Goal: Task Accomplishment & Management: Manage account settings

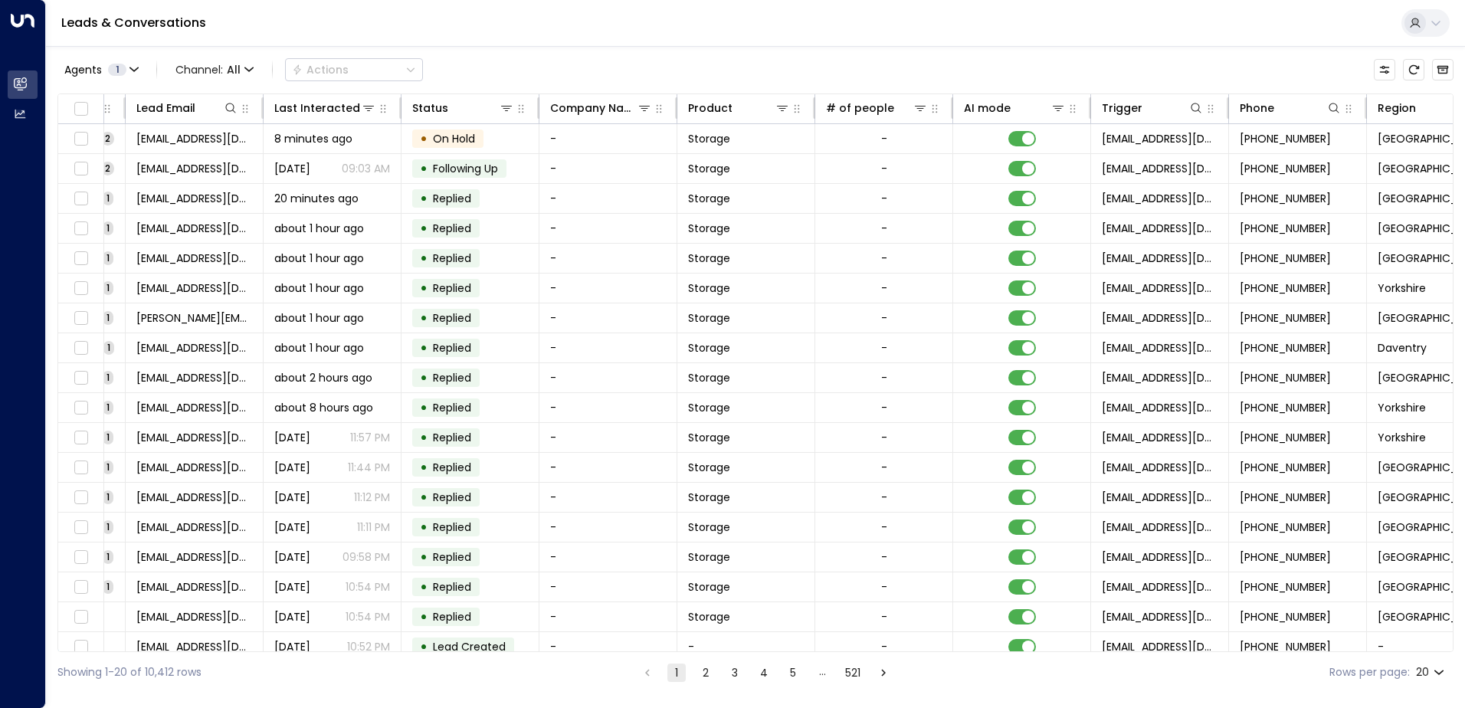
scroll to position [0, 313]
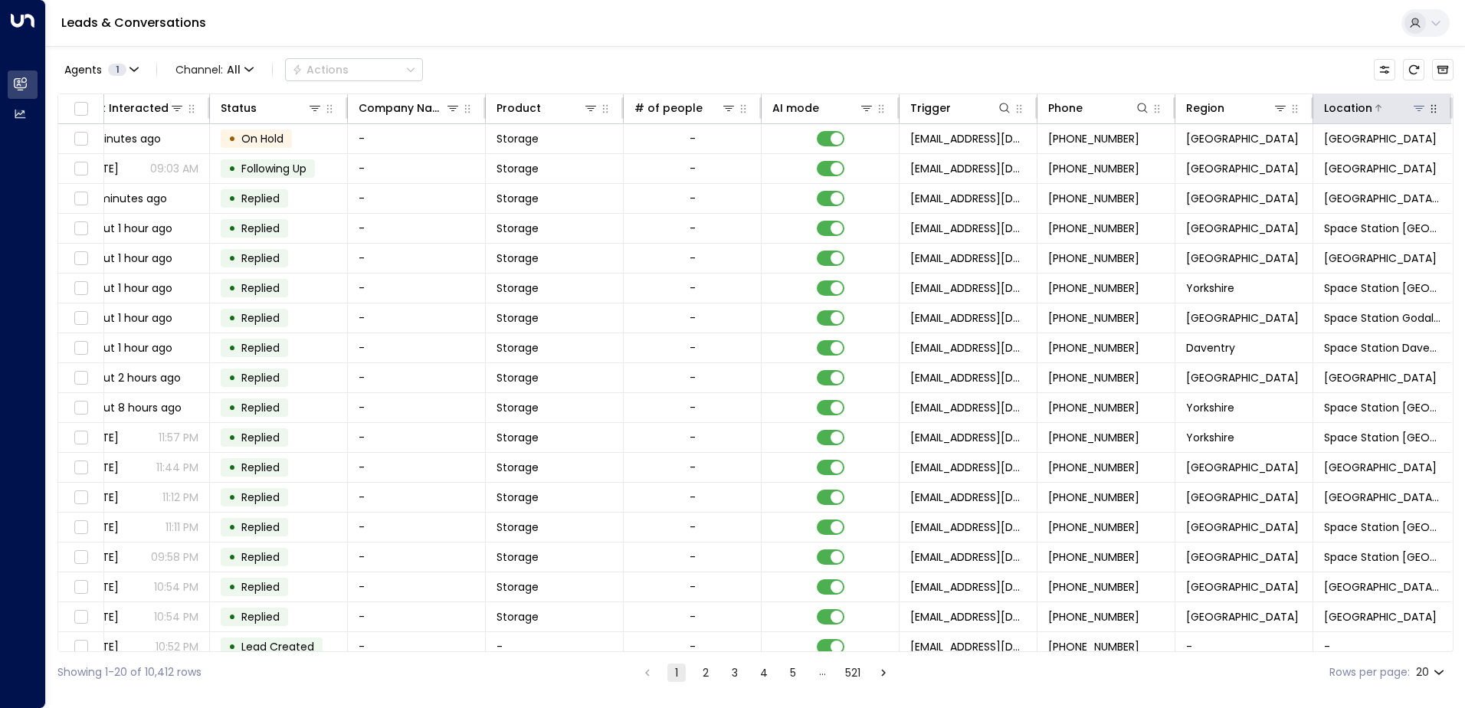
click at [1413, 106] on icon at bounding box center [1418, 108] width 11 height 5
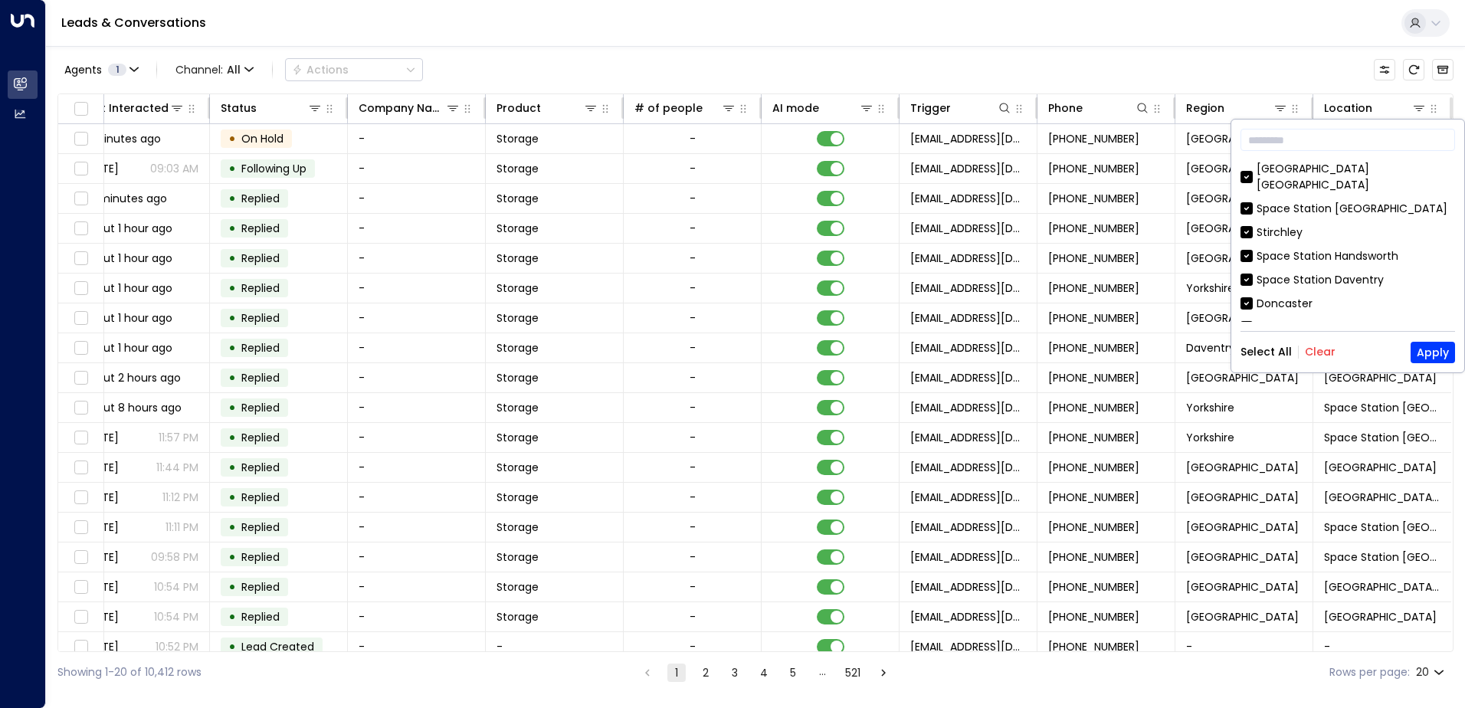
click at [1327, 355] on button "Clear" at bounding box center [1319, 351] width 31 height 12
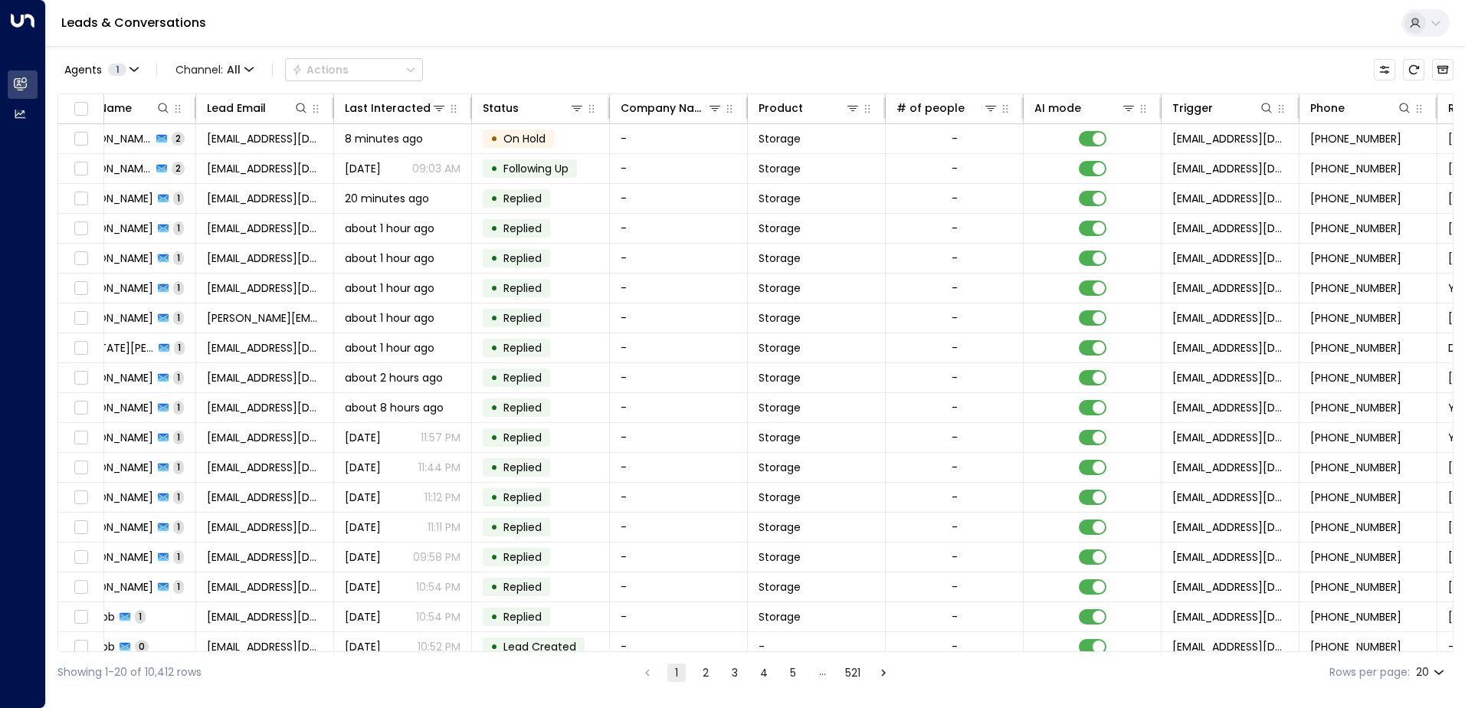
scroll to position [0, 0]
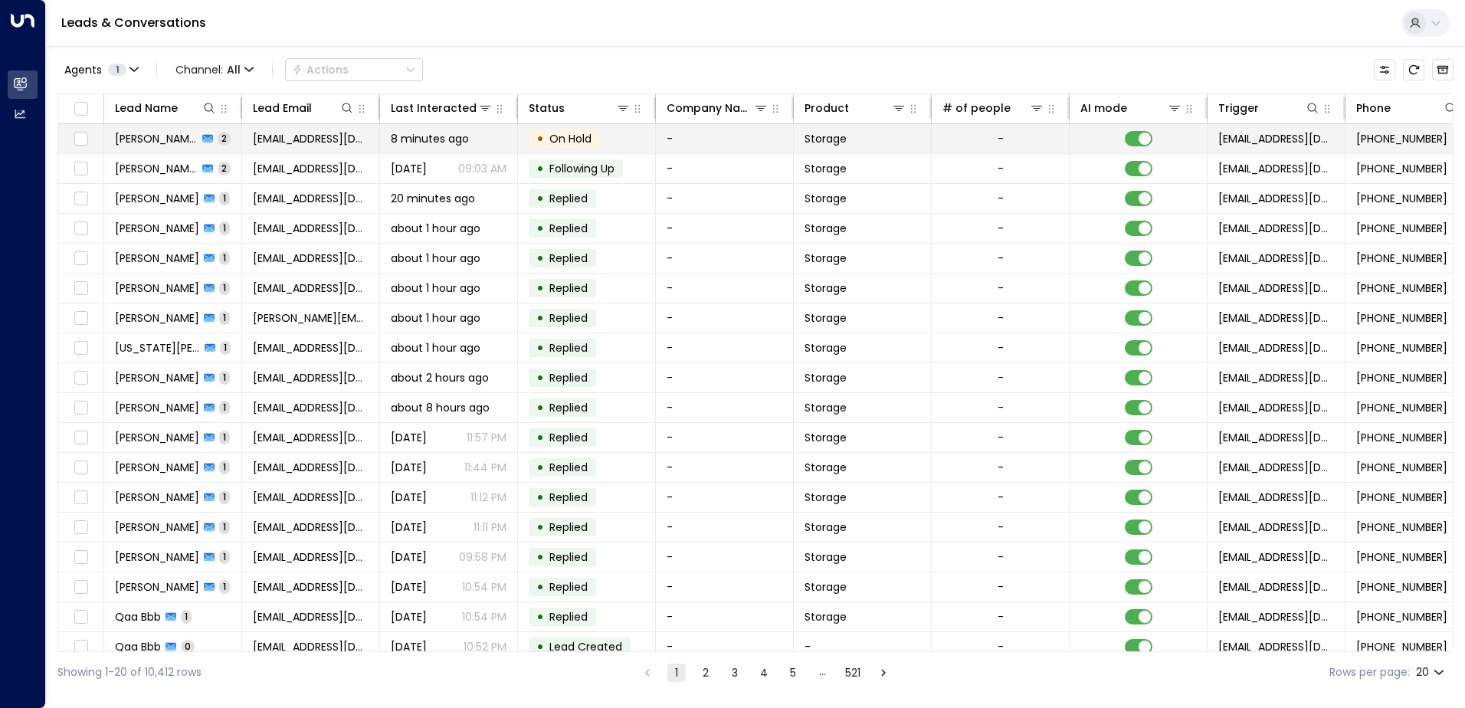
click at [140, 139] on span "[PERSON_NAME]" at bounding box center [156, 138] width 83 height 15
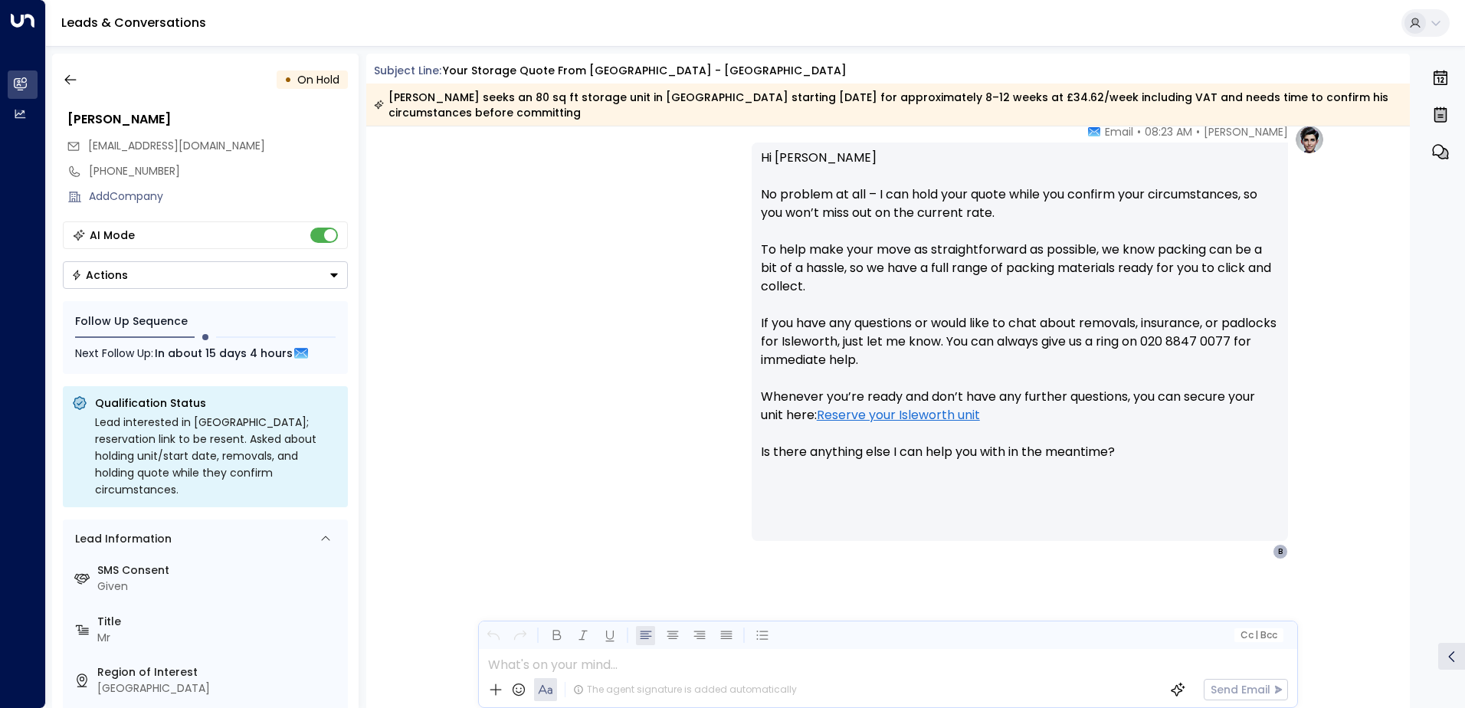
scroll to position [1630, 0]
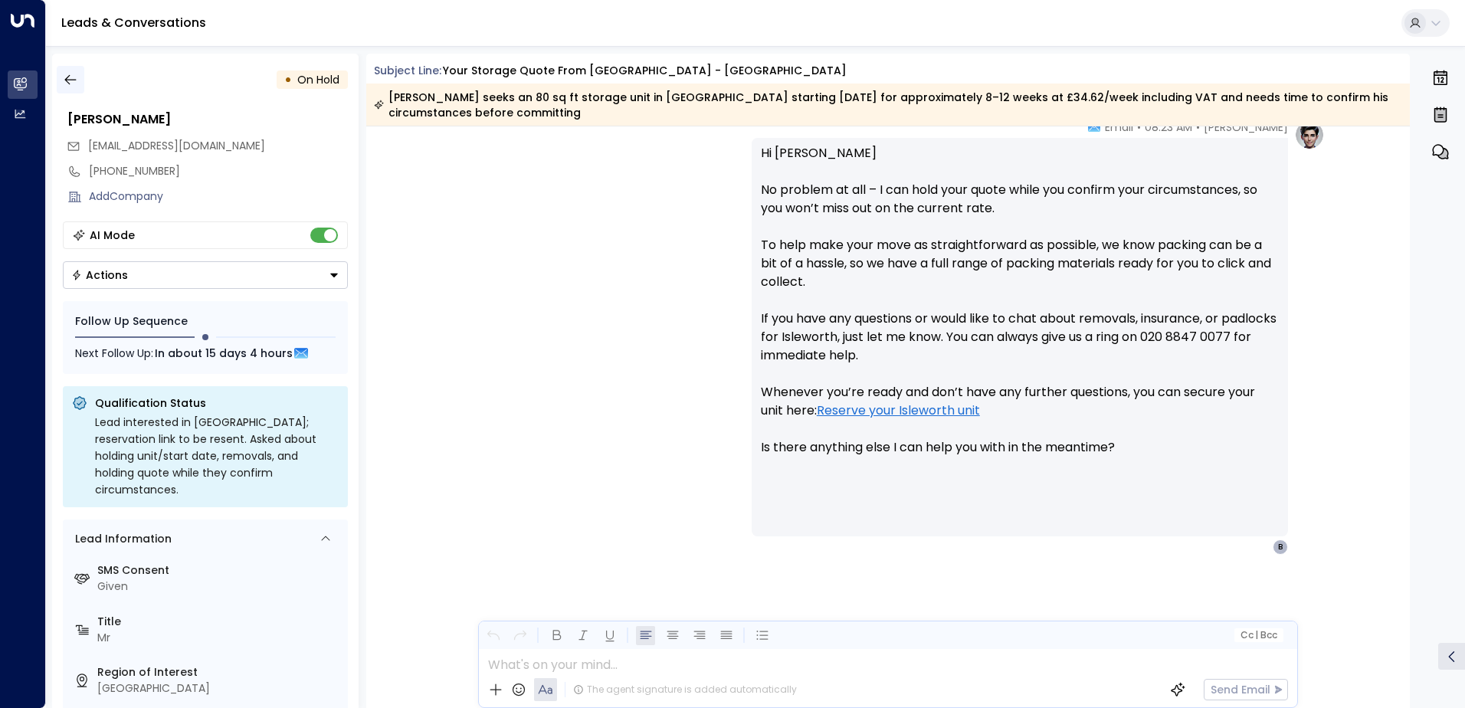
click at [71, 80] on icon "button" at bounding box center [69, 80] width 11 height 10
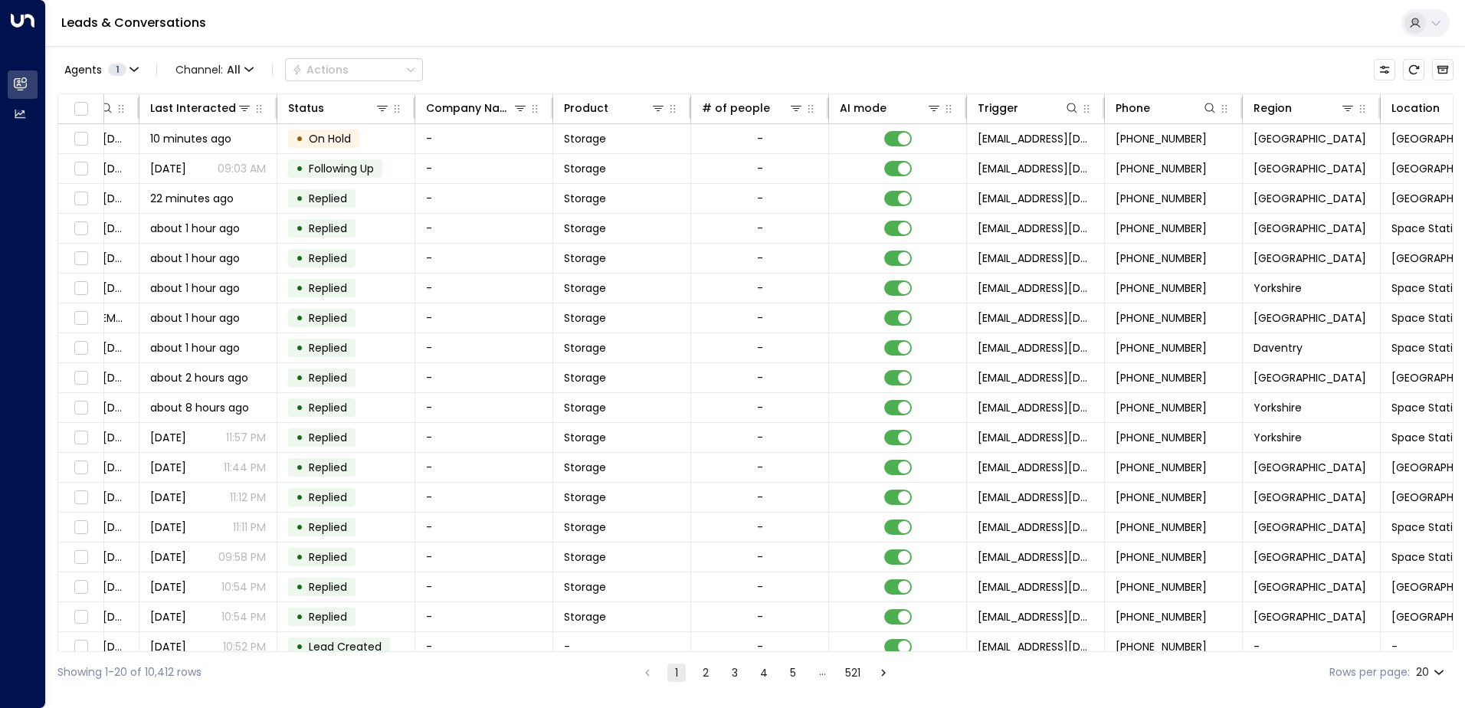
scroll to position [0, 313]
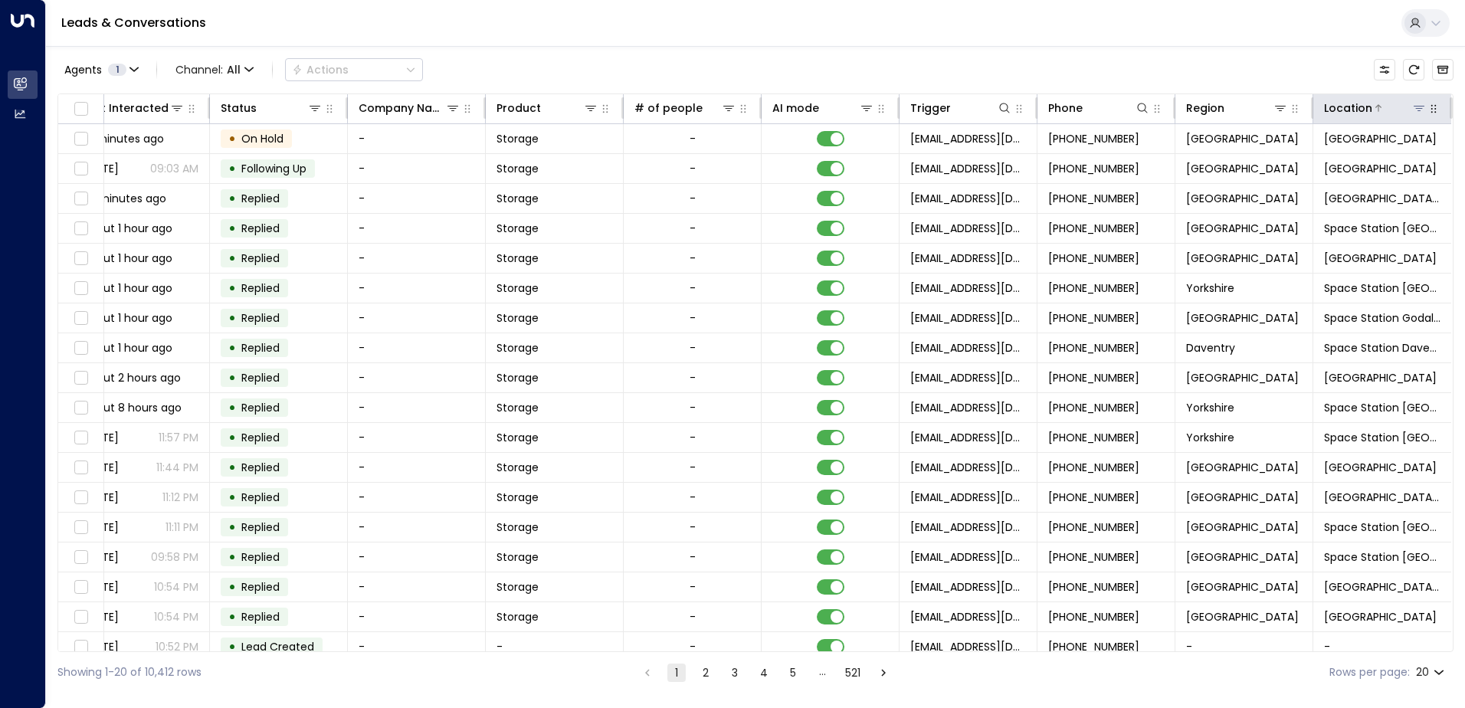
click at [1413, 109] on icon at bounding box center [1418, 108] width 11 height 5
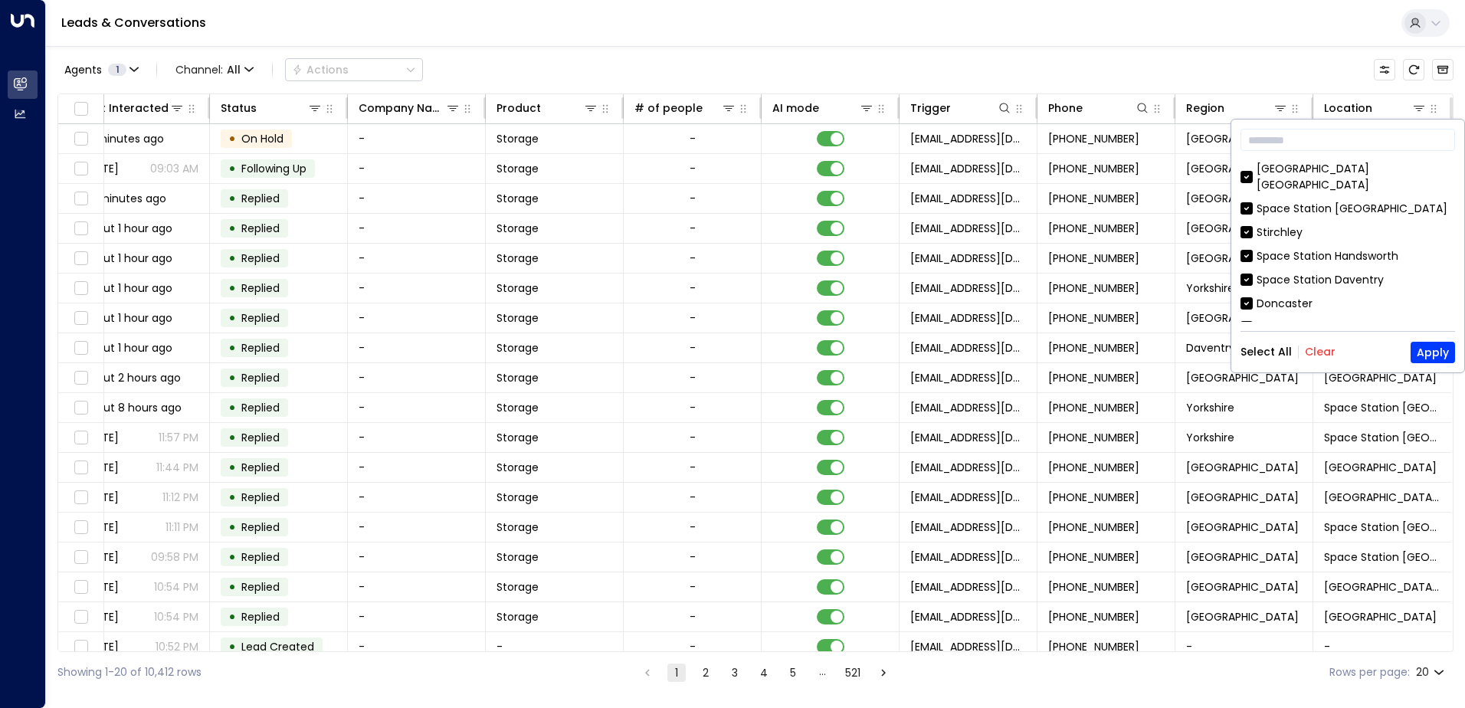
click at [1324, 352] on button "Clear" at bounding box center [1319, 351] width 31 height 12
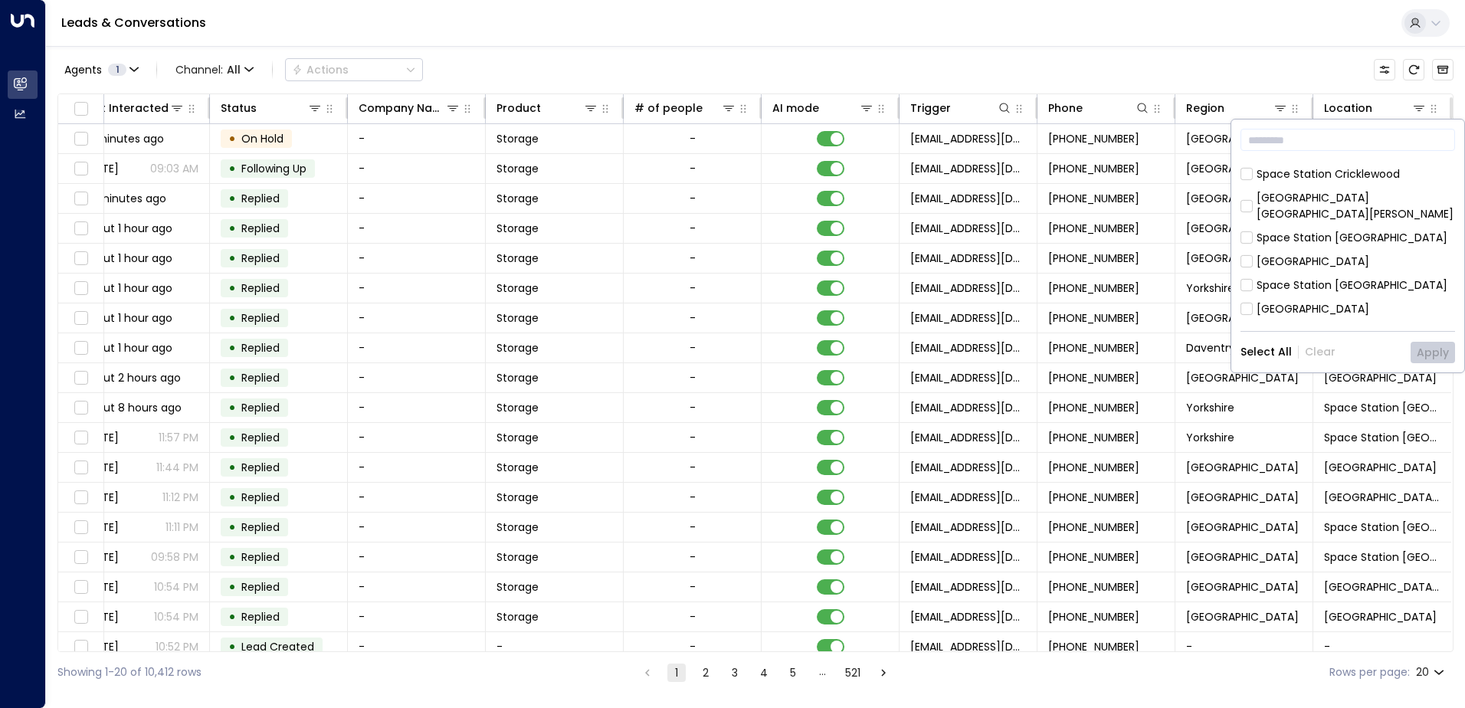
scroll to position [460, 0]
click at [1436, 355] on button "Apply" at bounding box center [1432, 352] width 44 height 21
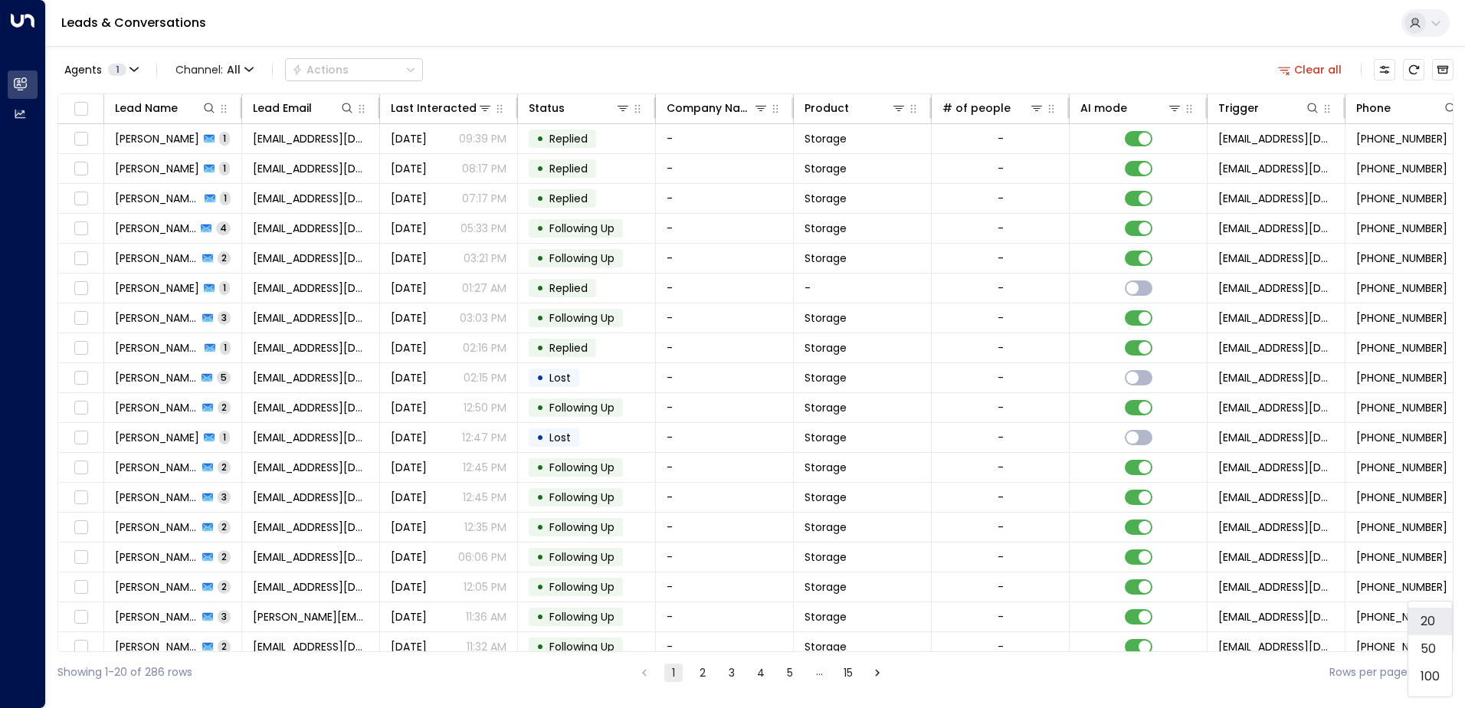
click at [1441, 671] on body "Overview Leads & Conversations Leads & Conversations Analytics Analytics Leads …" at bounding box center [732, 346] width 1465 height 692
click at [1435, 676] on li "100" at bounding box center [1430, 677] width 44 height 28
type input "***"
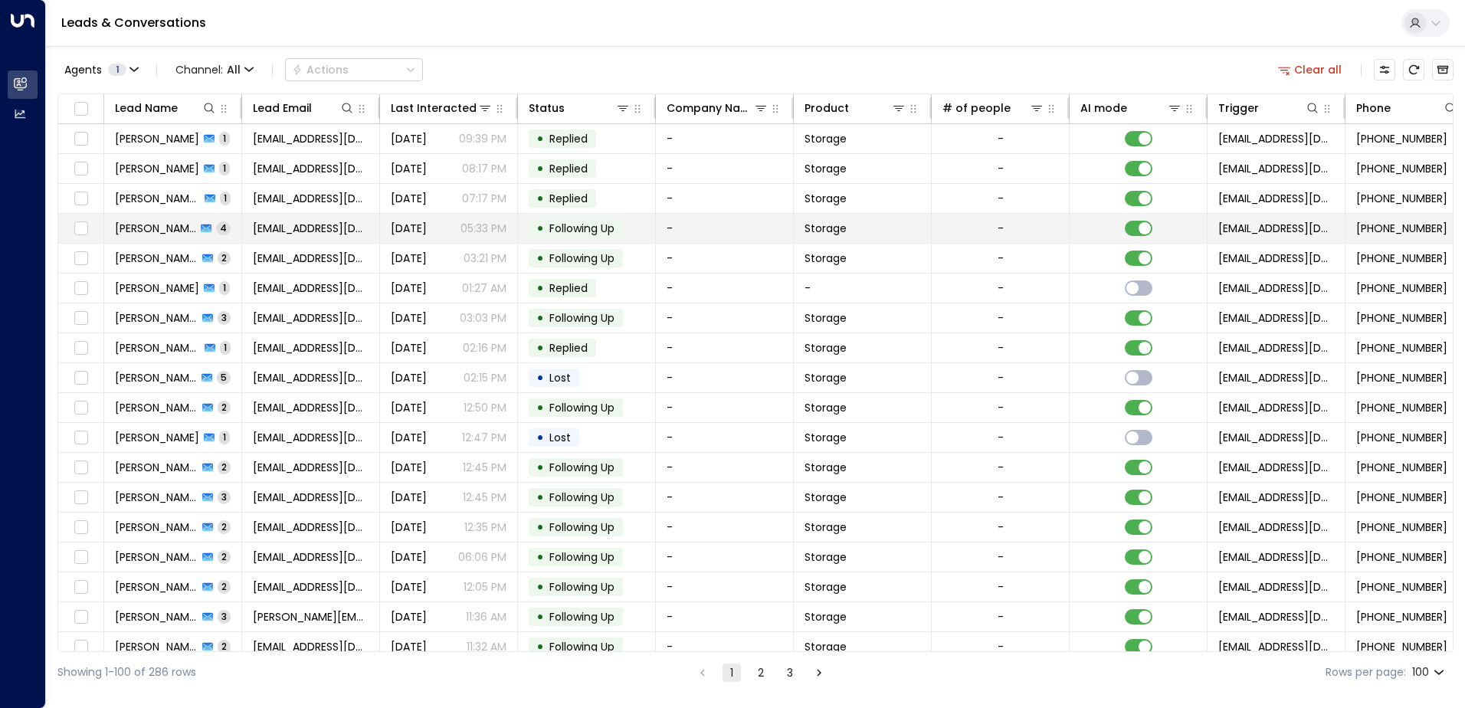
click at [178, 230] on span "[PERSON_NAME]" at bounding box center [155, 228] width 81 height 15
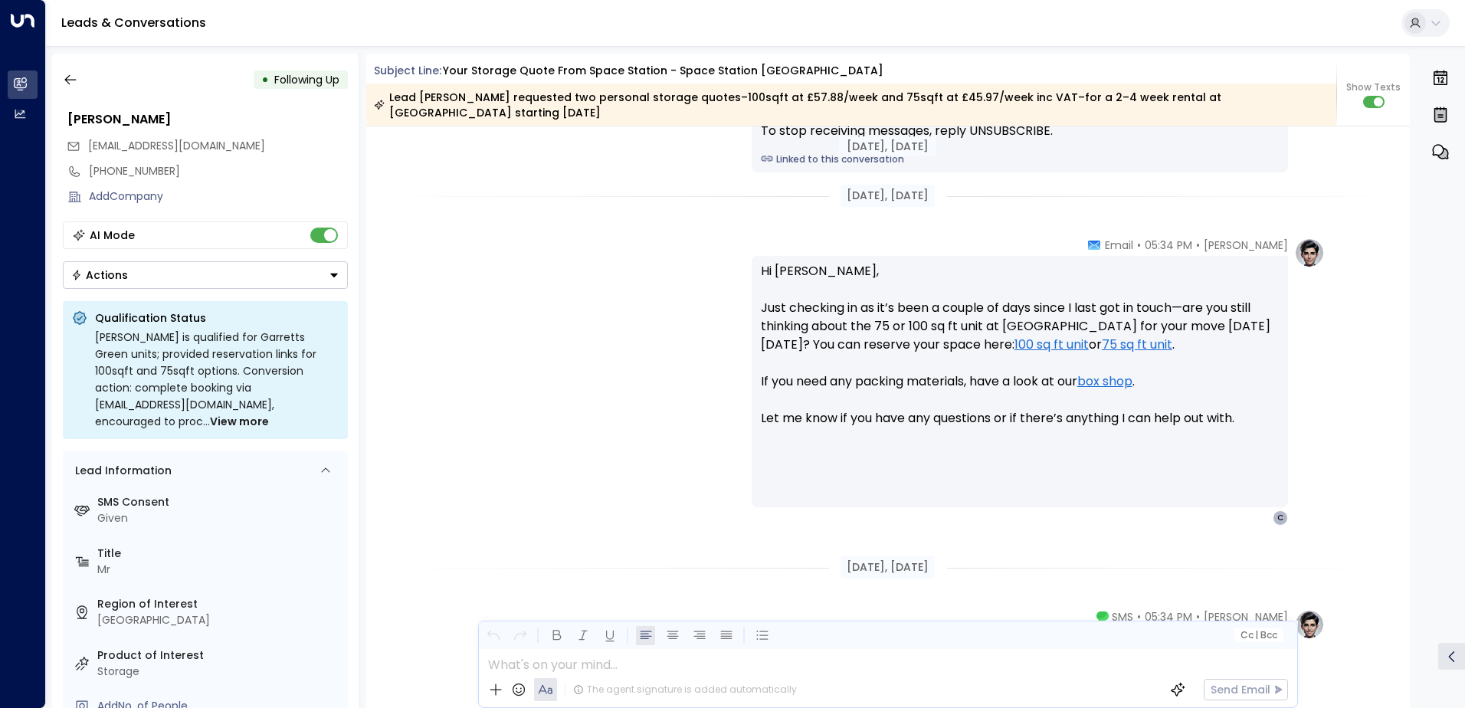
scroll to position [1755, 0]
click at [76, 86] on icon "button" at bounding box center [70, 79] width 15 height 15
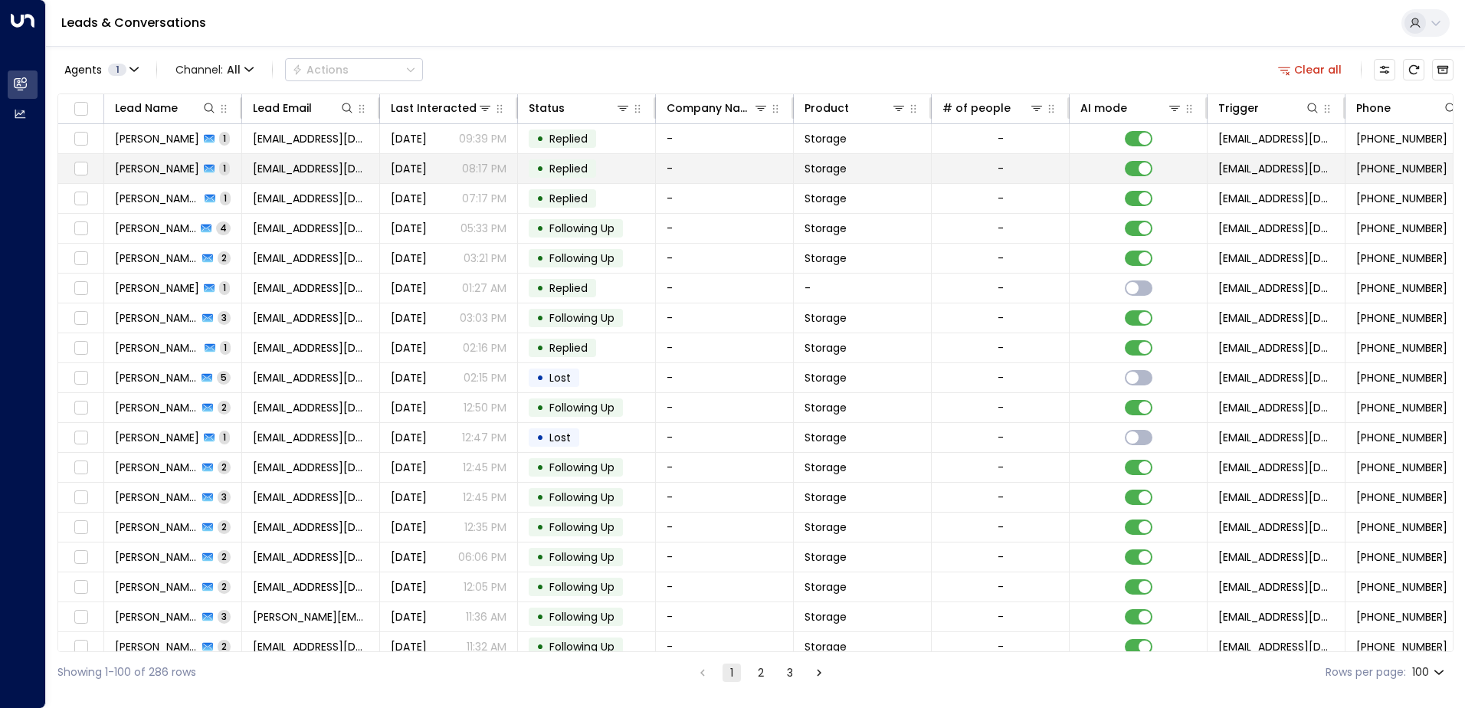
click at [155, 172] on span "[PERSON_NAME]" at bounding box center [157, 168] width 84 height 15
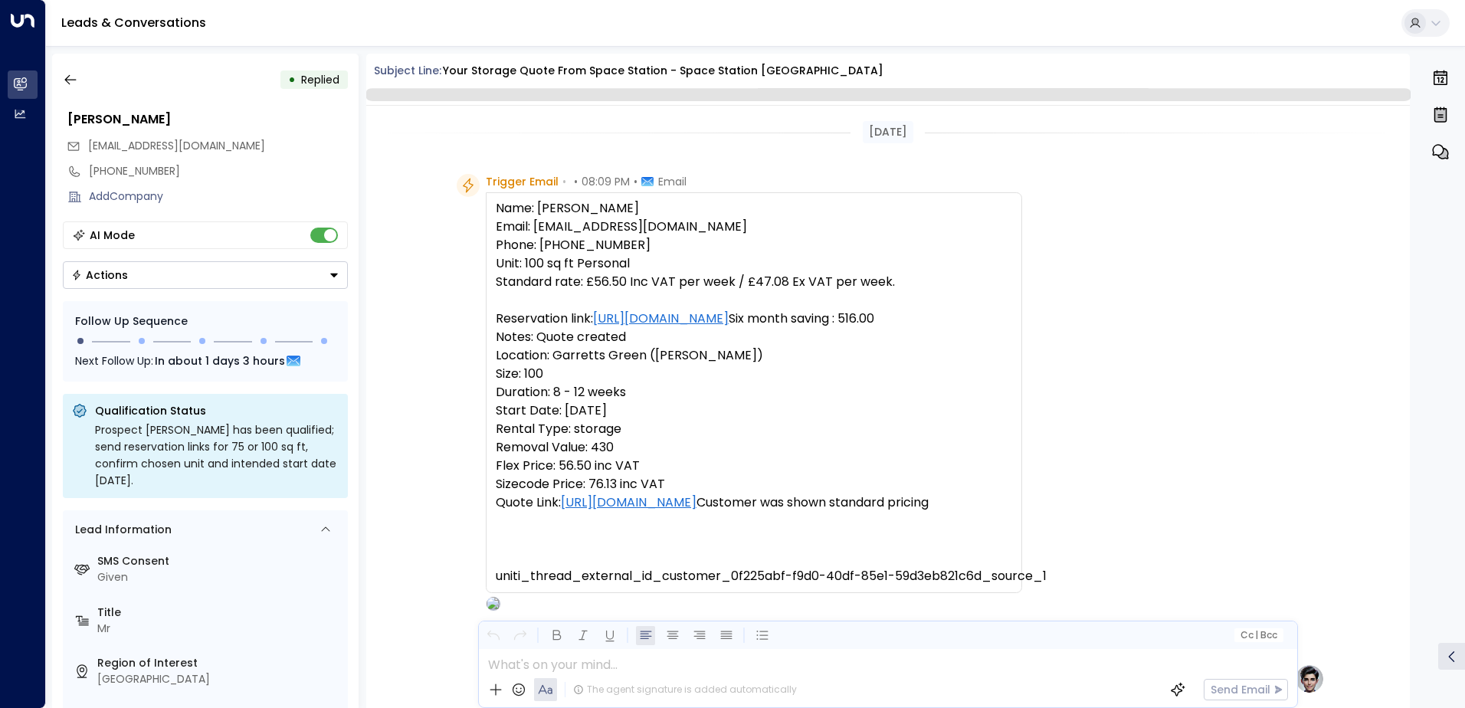
scroll to position [507, 0]
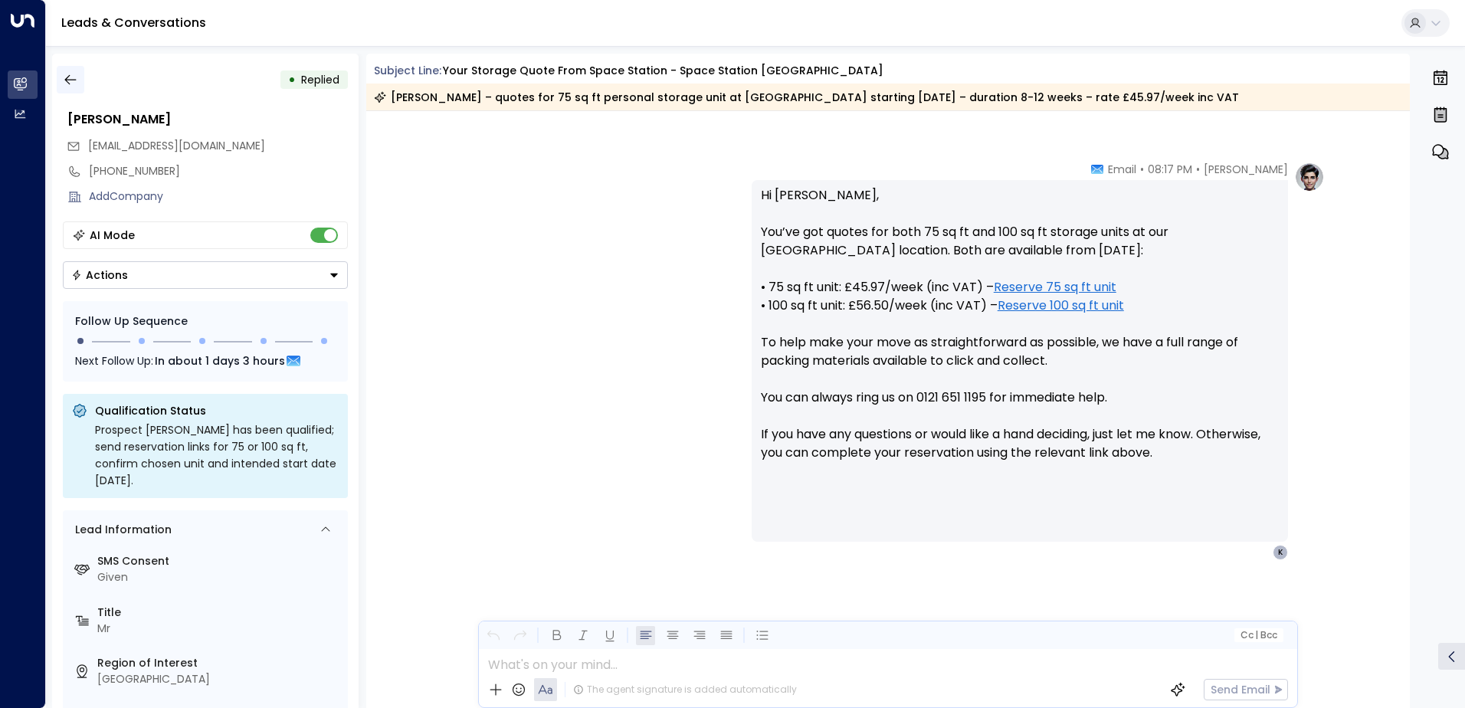
click at [64, 85] on icon "button" at bounding box center [70, 79] width 15 height 15
